Goal: Information Seeking & Learning: Learn about a topic

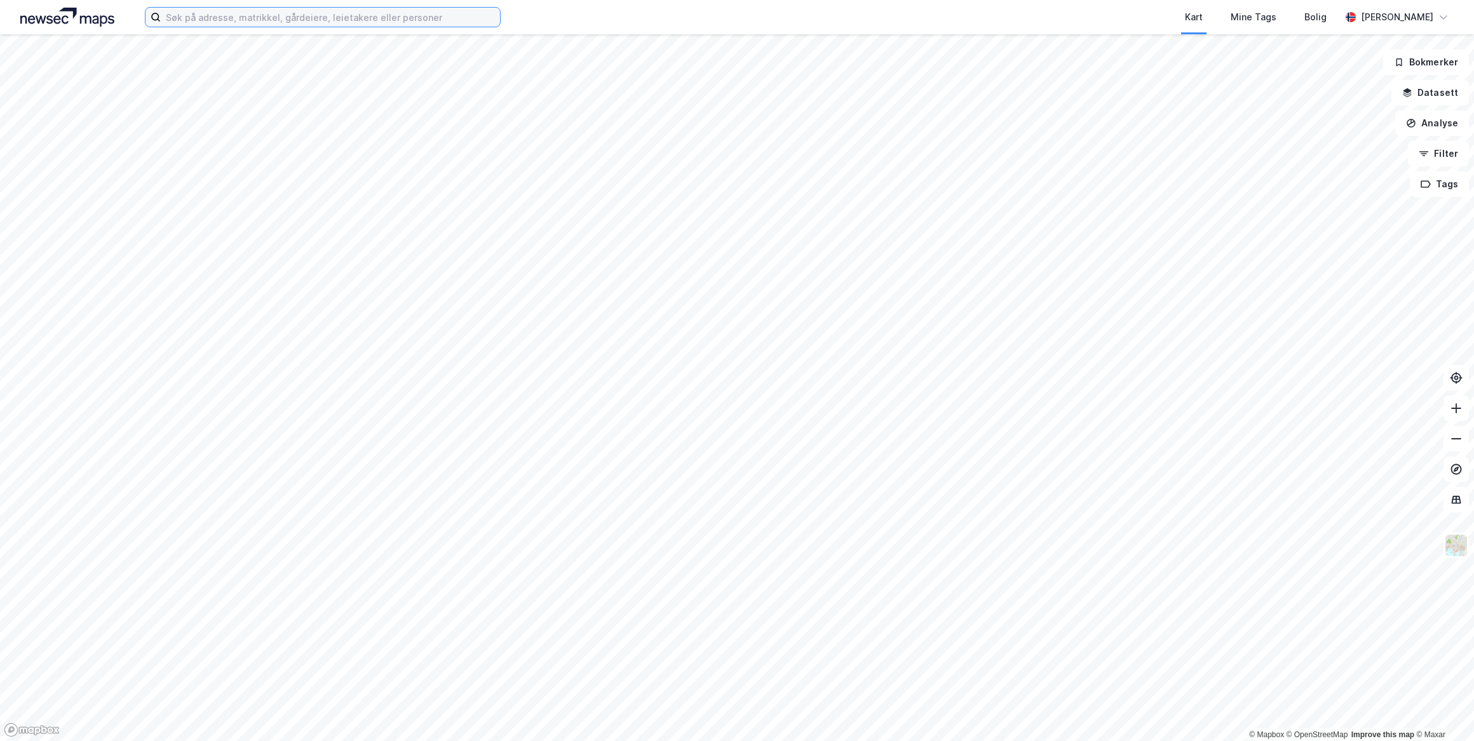
click at [213, 15] on input at bounding box center [330, 17] width 339 height 19
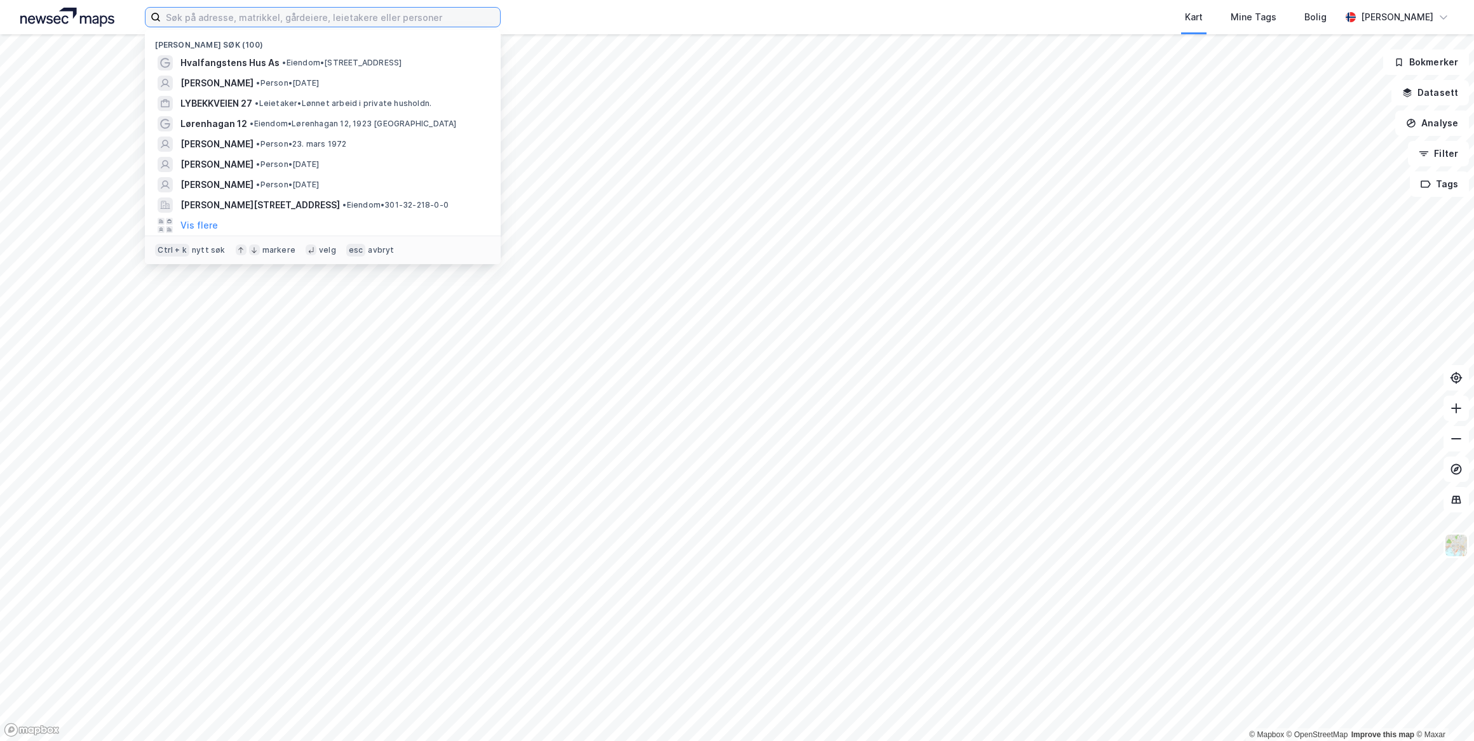
paste input "[PERSON_NAME]"
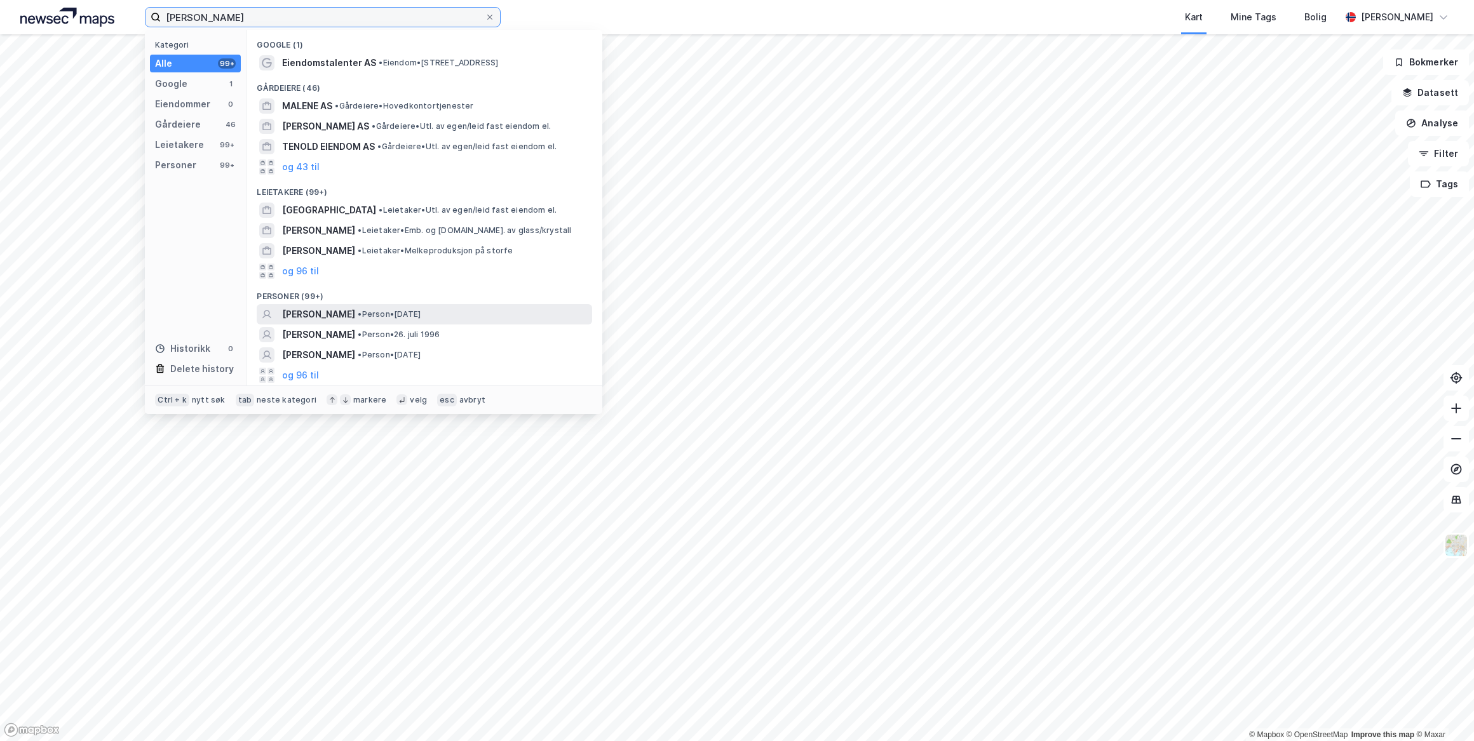
type input "[PERSON_NAME]"
click at [352, 315] on span "[PERSON_NAME]" at bounding box center [318, 314] width 73 height 15
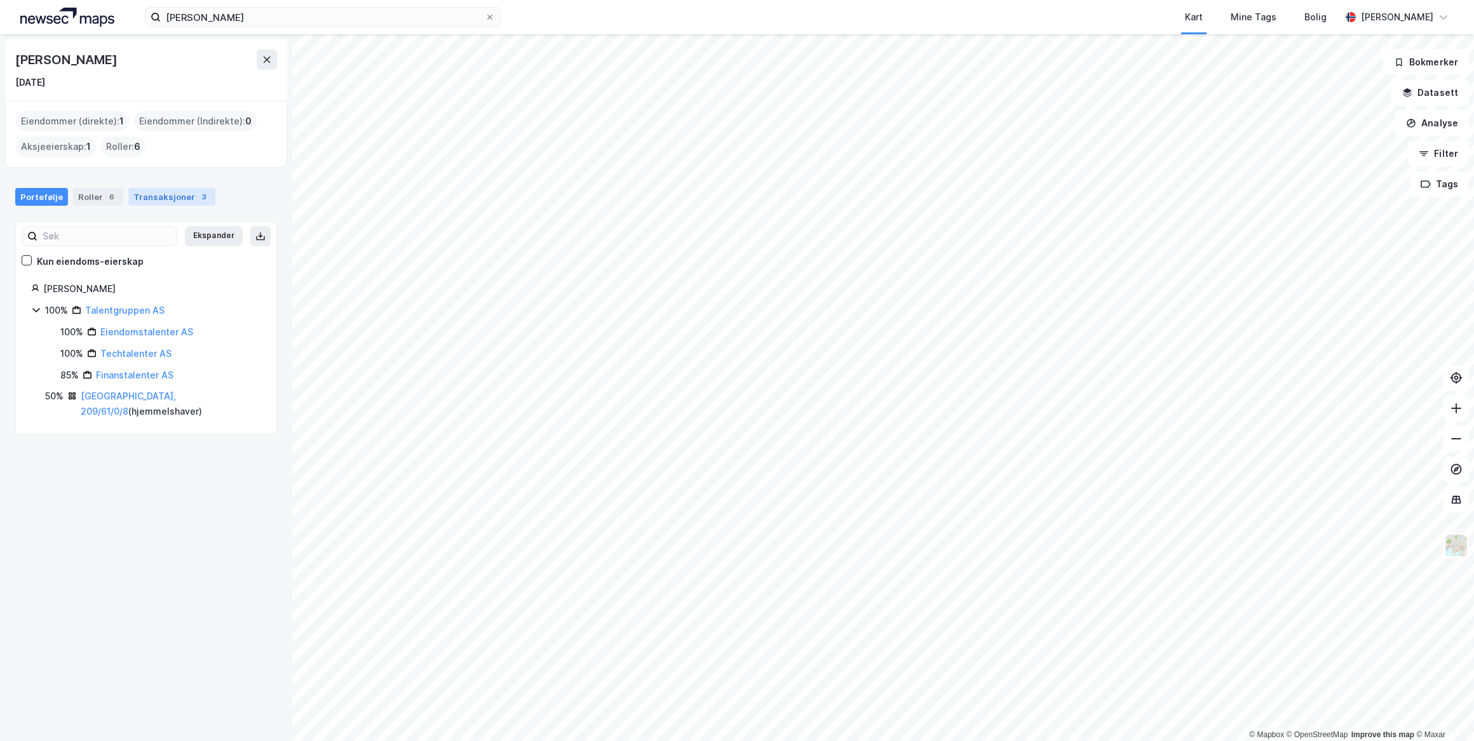
click at [180, 197] on div "Transaksjoner 3" at bounding box center [171, 197] width 87 height 18
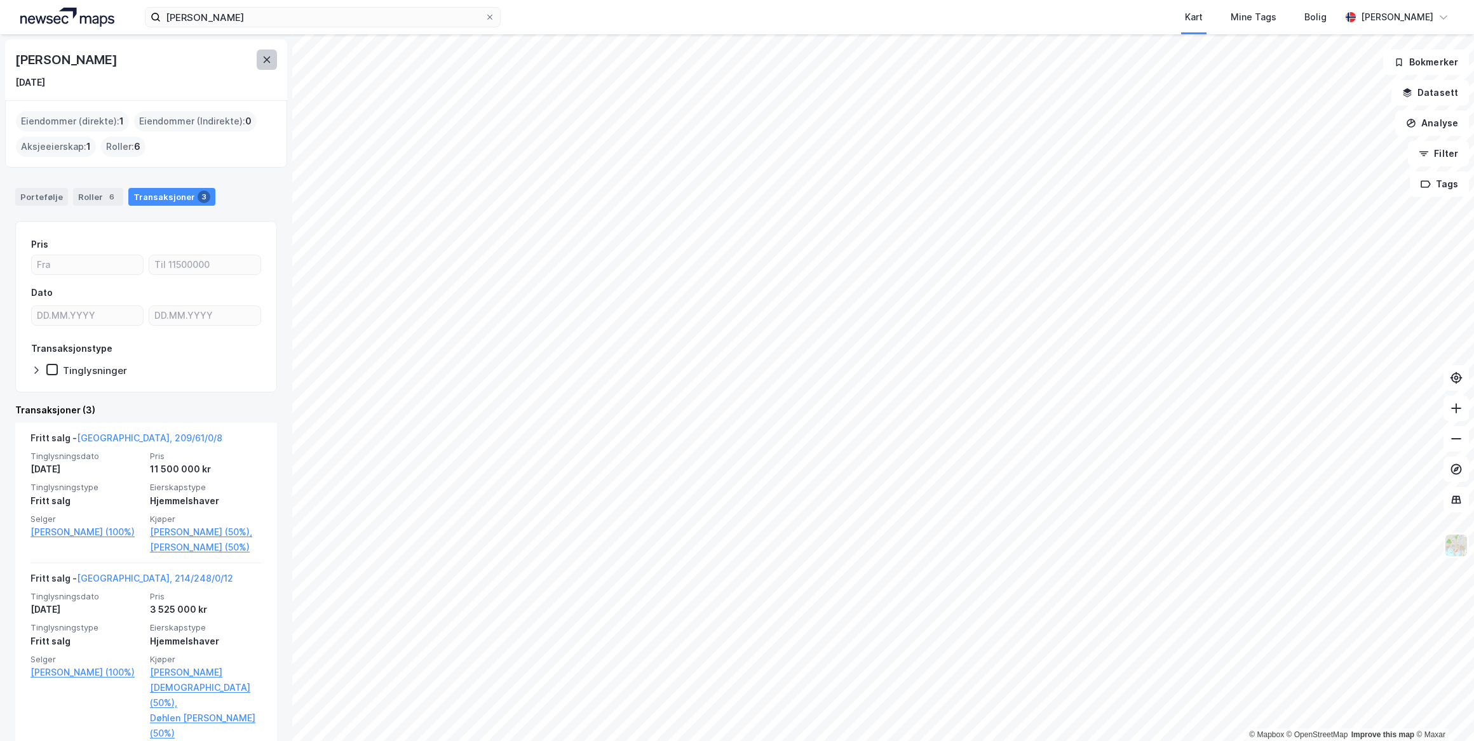
click at [263, 57] on icon at bounding box center [267, 60] width 10 height 10
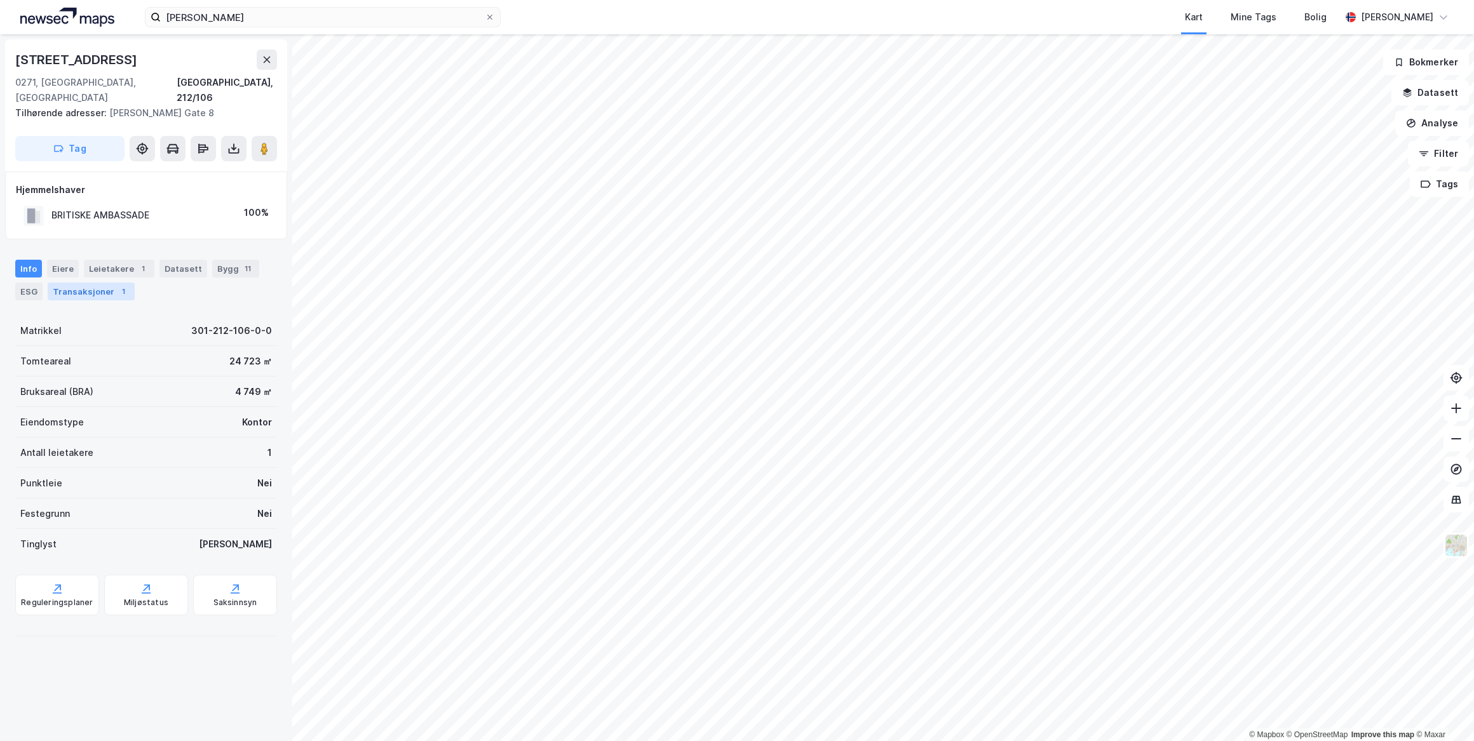
click at [108, 283] on div "Transaksjoner 1" at bounding box center [91, 292] width 87 height 18
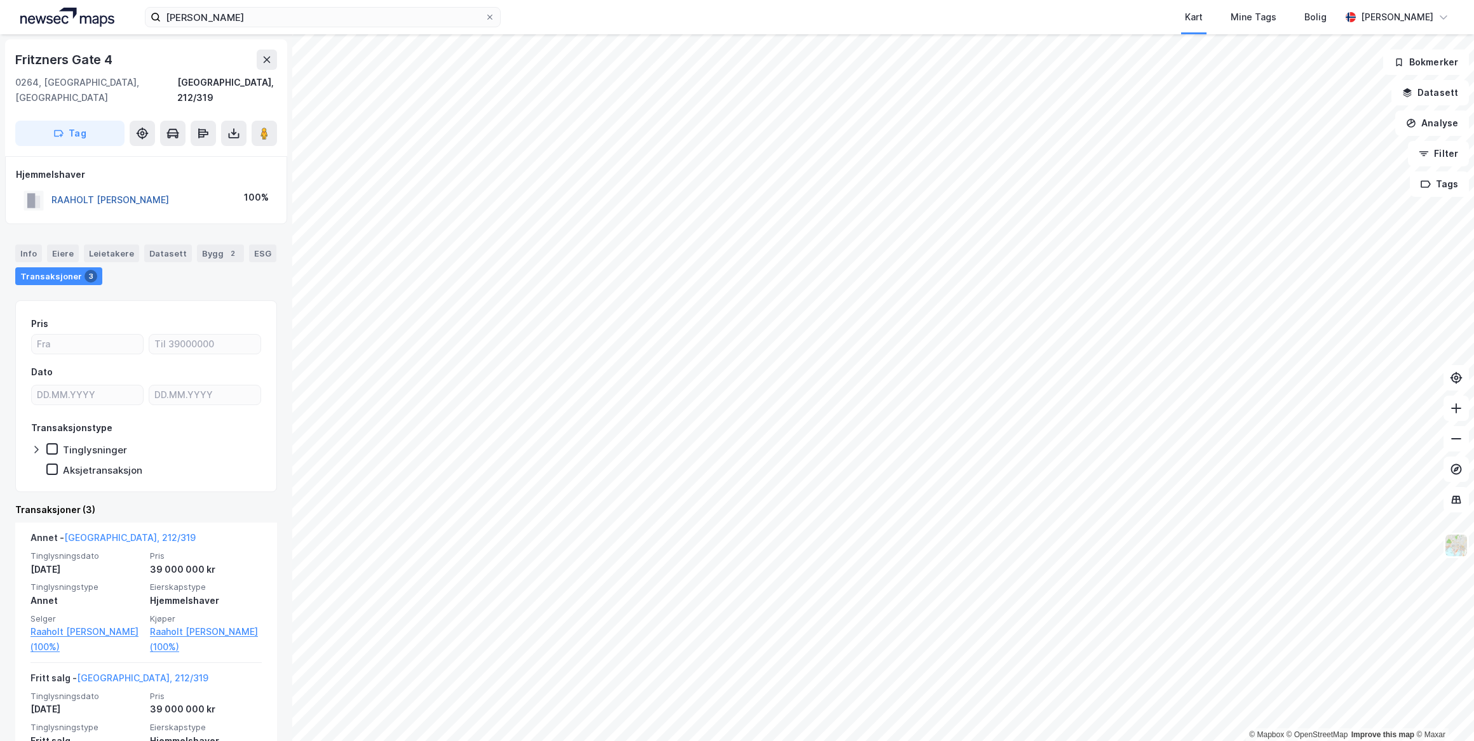
click at [0, 0] on button "RAAHOLT [PERSON_NAME]" at bounding box center [0, 0] width 0 height 0
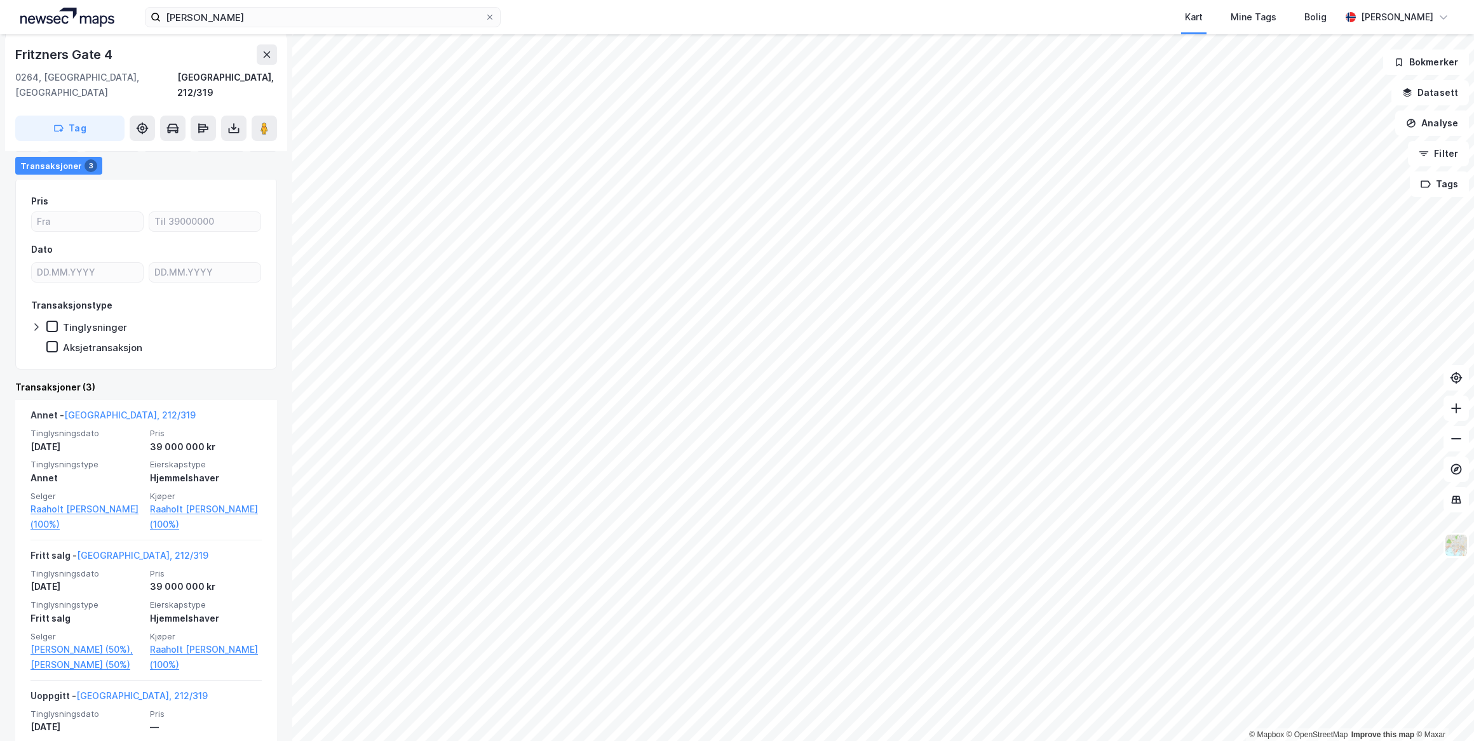
scroll to position [173, 0]
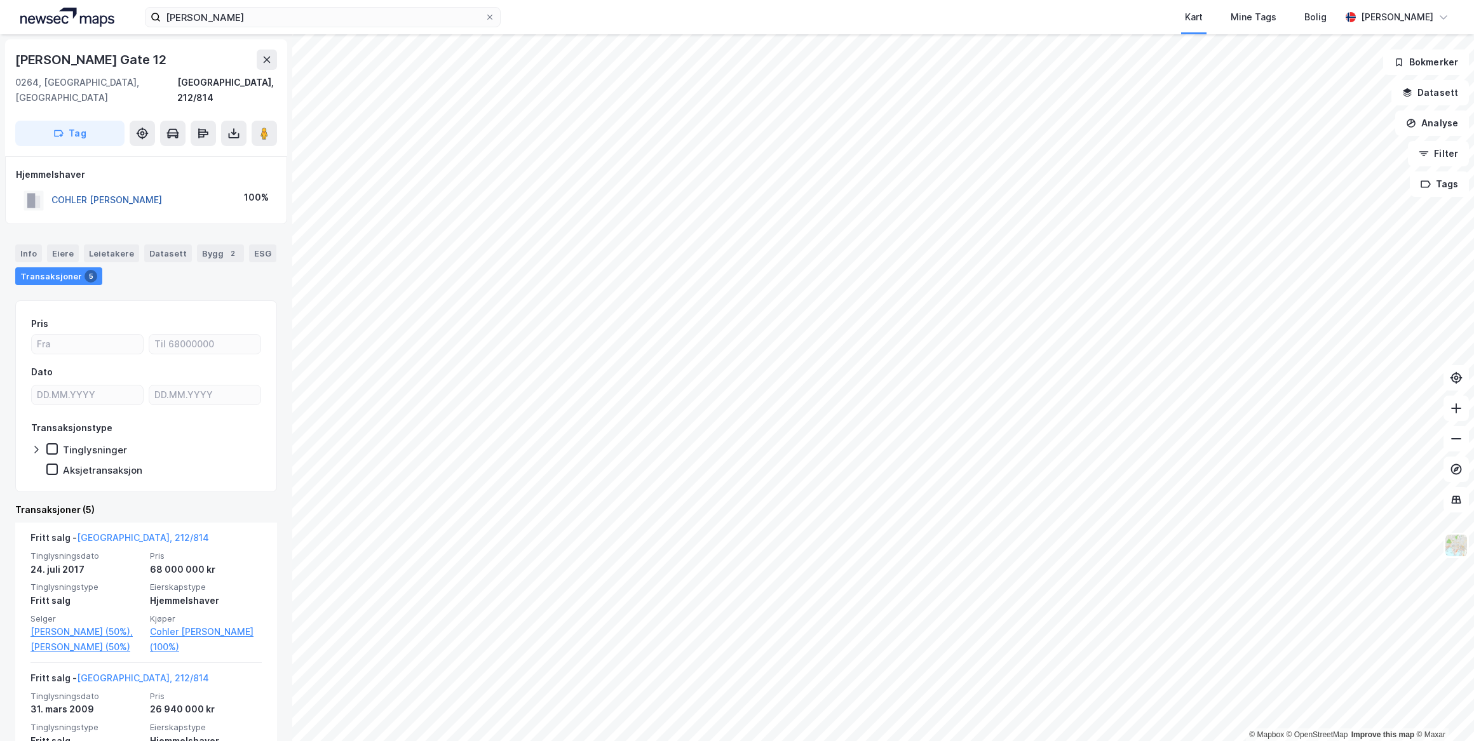
click at [0, 0] on button "COHLER [PERSON_NAME]" at bounding box center [0, 0] width 0 height 0
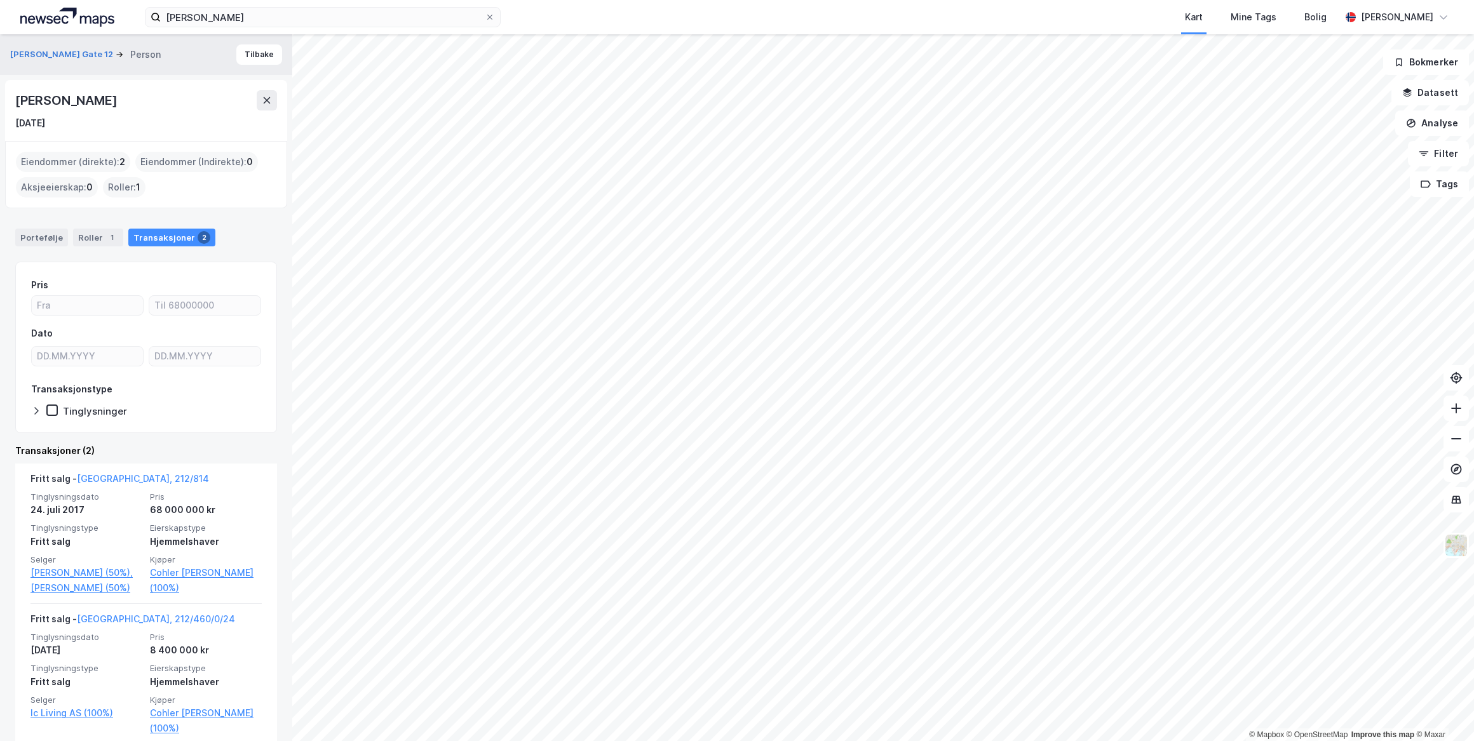
drag, startPoint x: 23, startPoint y: 97, endPoint x: 206, endPoint y: 102, distance: 183.7
click at [119, 102] on div "[PERSON_NAME]" at bounding box center [67, 100] width 104 height 20
drag, startPoint x: 206, startPoint y: 102, endPoint x: 188, endPoint y: 101, distance: 18.5
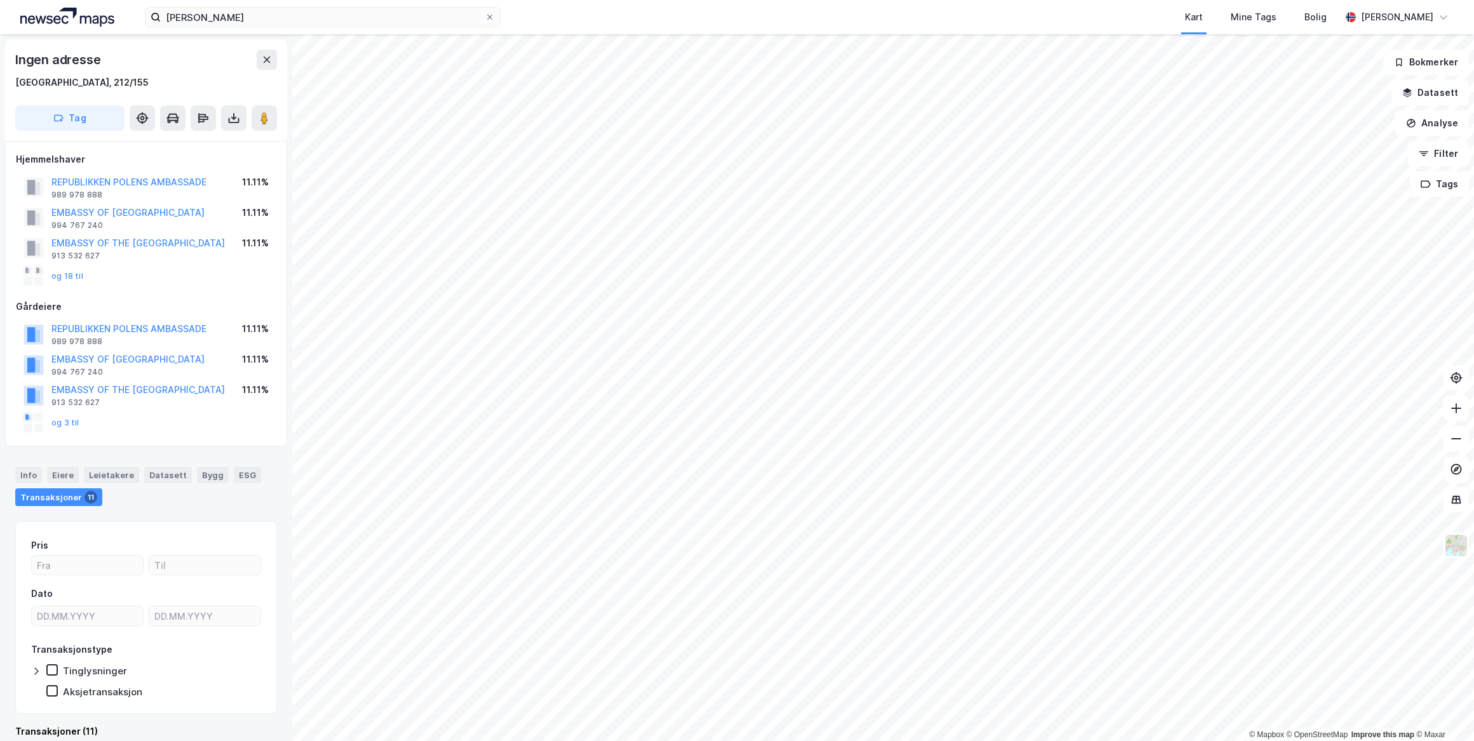
scroll to position [18, 0]
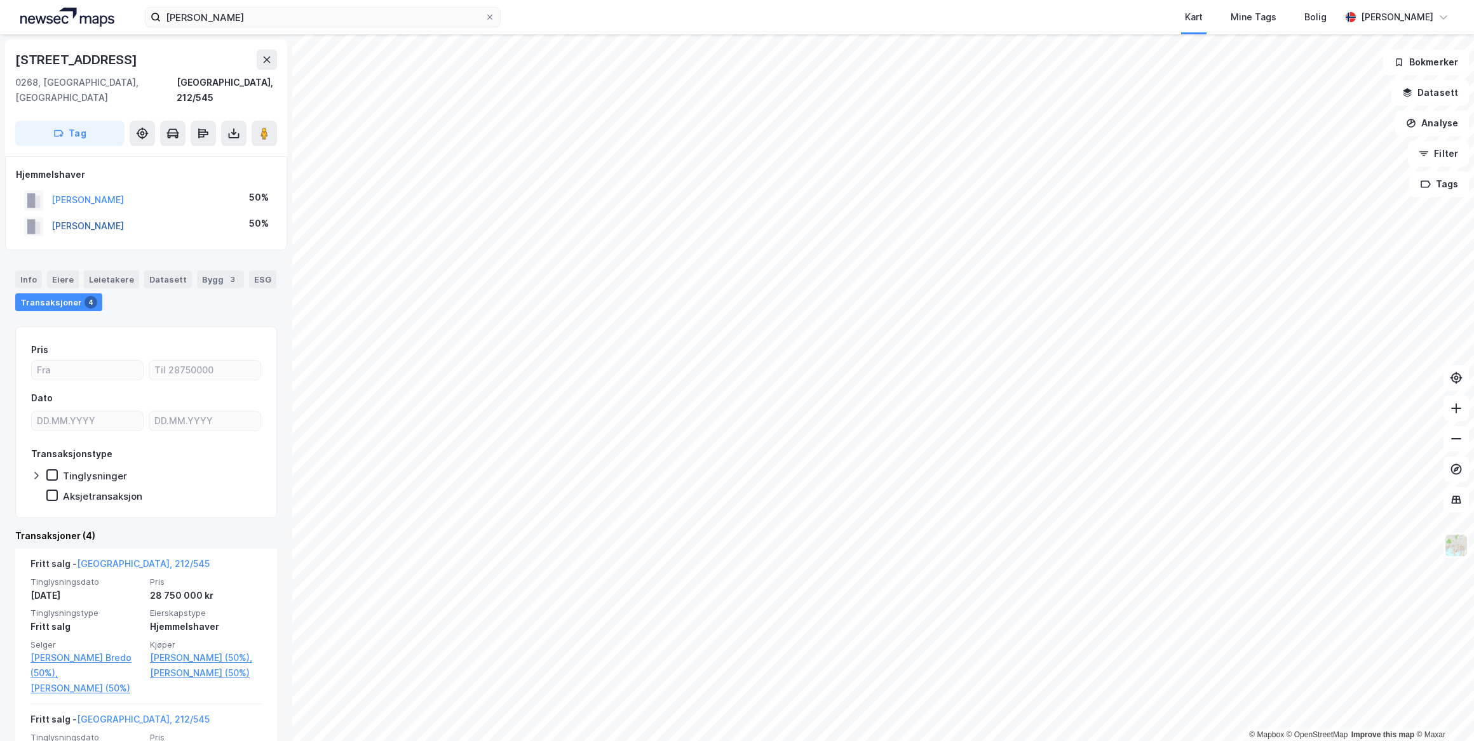
click at [0, 0] on button "[PERSON_NAME]" at bounding box center [0, 0] width 0 height 0
